Goal: Task Accomplishment & Management: Use online tool/utility

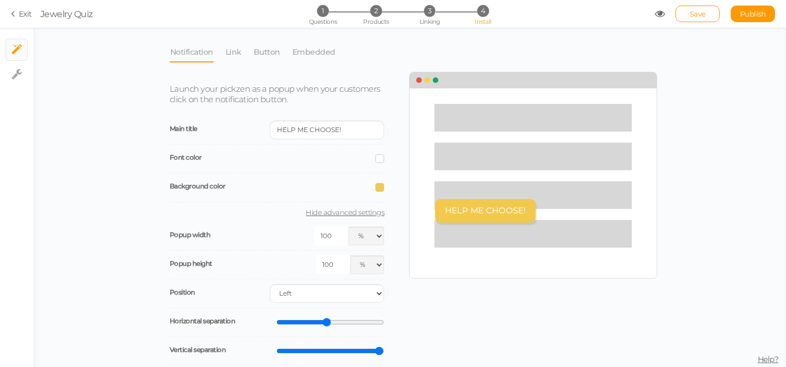
select select "pct"
select select "bl"
select select "completed"
select select "url-any"
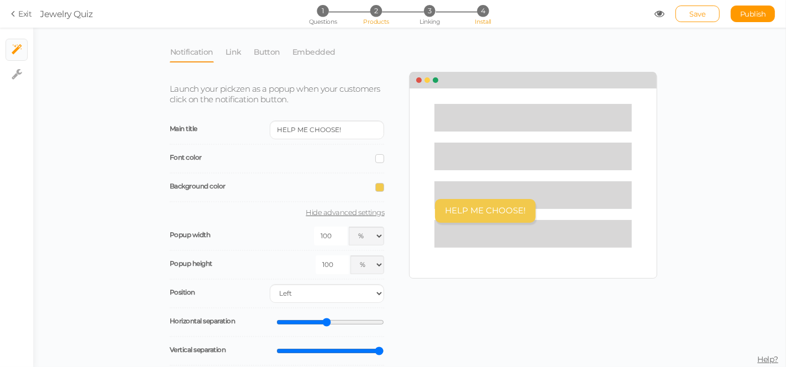
click at [376, 13] on span "2" at bounding box center [376, 11] width 12 height 12
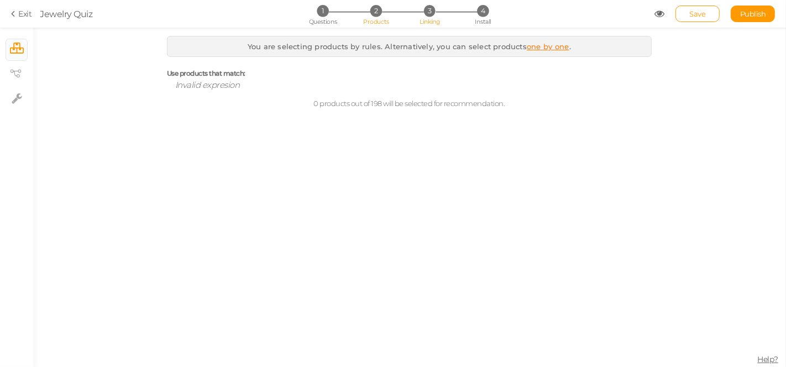
click at [425, 7] on span "3" at bounding box center [430, 11] width 12 height 12
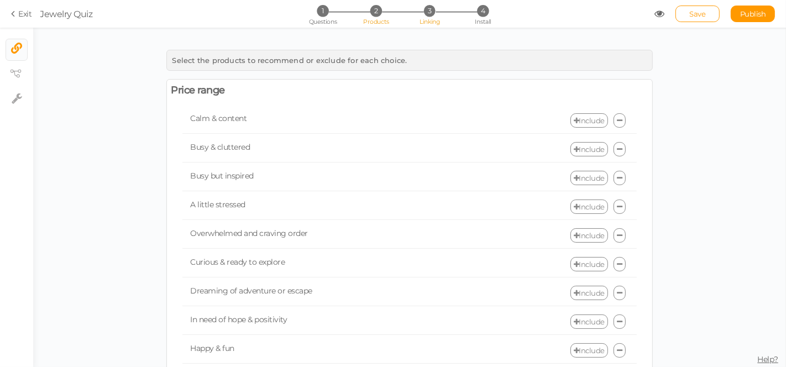
click at [363, 13] on li "2 Products" at bounding box center [375, 11] width 51 height 12
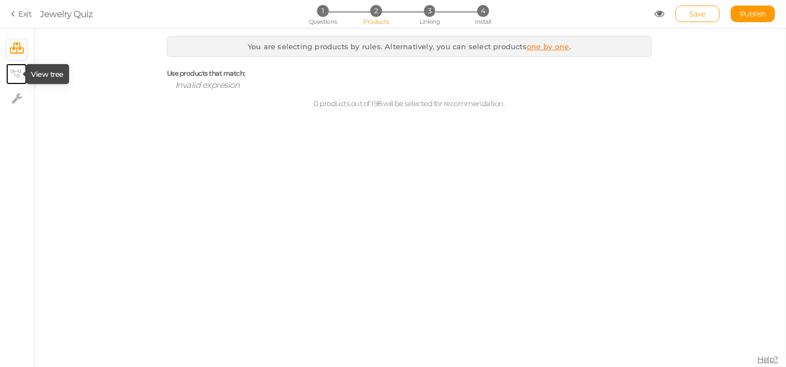
click at [15, 75] on icon at bounding box center [15, 74] width 11 height 8
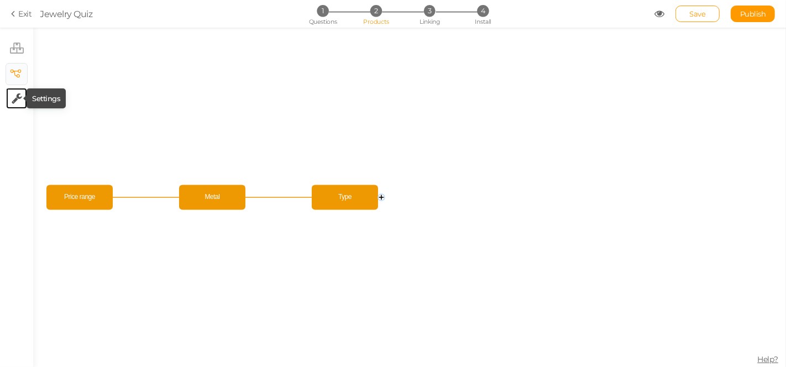
click at [15, 96] on icon at bounding box center [17, 98] width 10 height 11
select select "en"
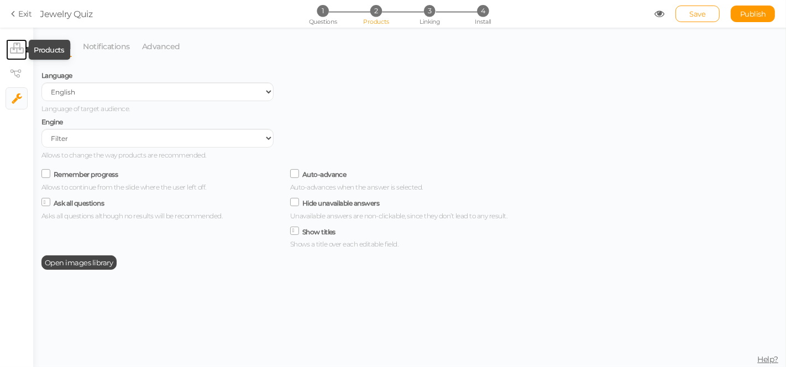
click at [12, 54] on tip-cont at bounding box center [17, 49] width 14 height 13
